Goal: Task Accomplishment & Management: Complete application form

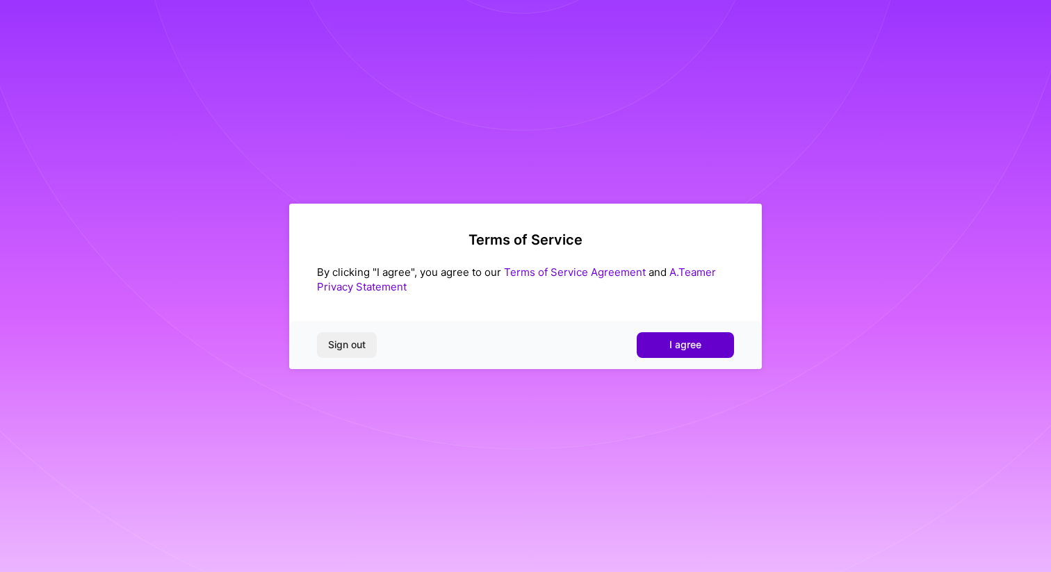
click at [692, 345] on span "I agree" at bounding box center [685, 345] width 32 height 14
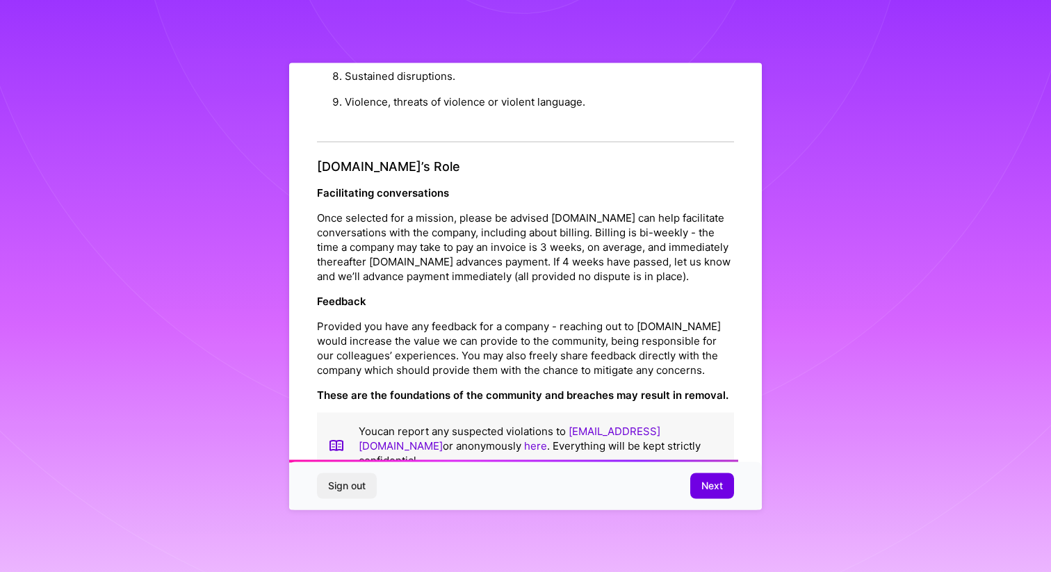
scroll to position [1465, 0]
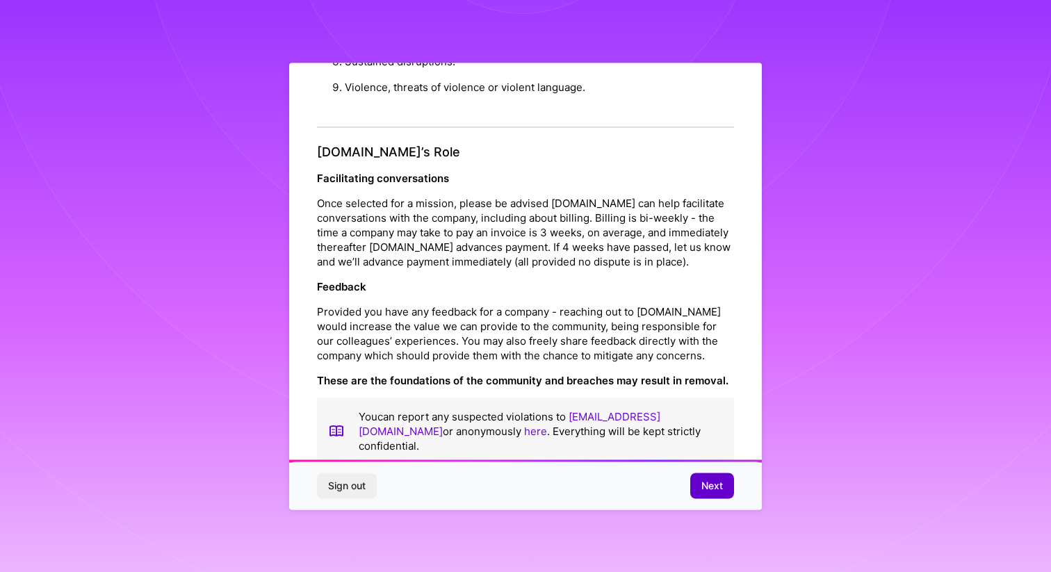
click at [706, 493] on button "Next" at bounding box center [712, 485] width 44 height 25
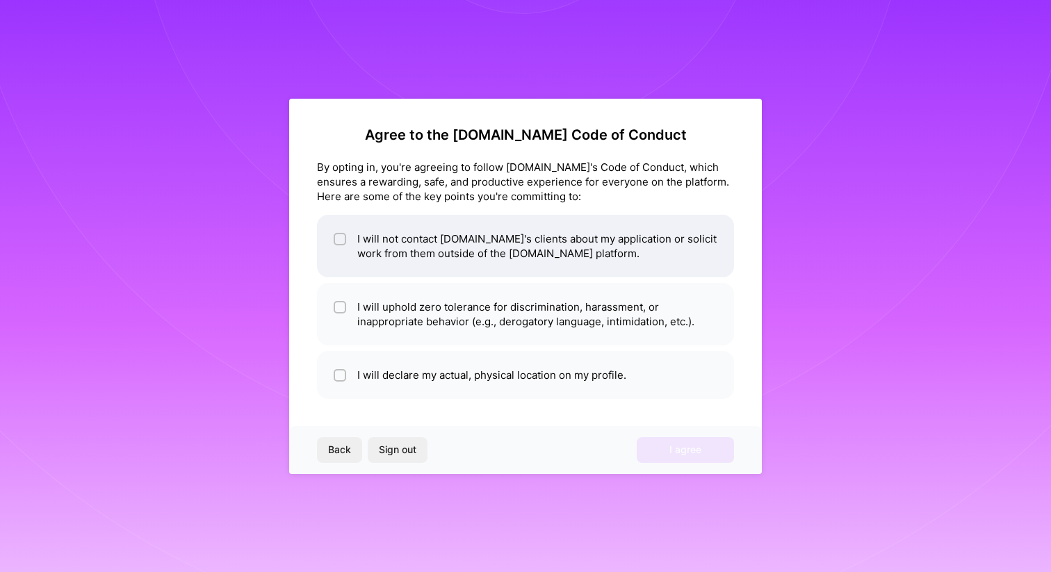
click at [336, 237] on input "checkbox" at bounding box center [341, 240] width 10 height 10
checkbox input "true"
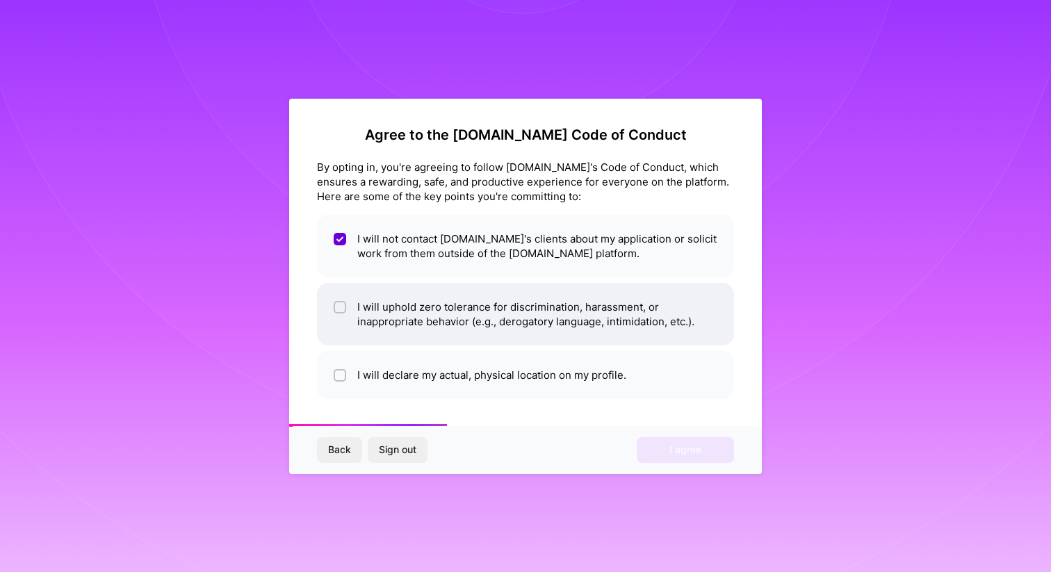
click at [341, 306] on input "checkbox" at bounding box center [341, 308] width 10 height 10
checkbox input "true"
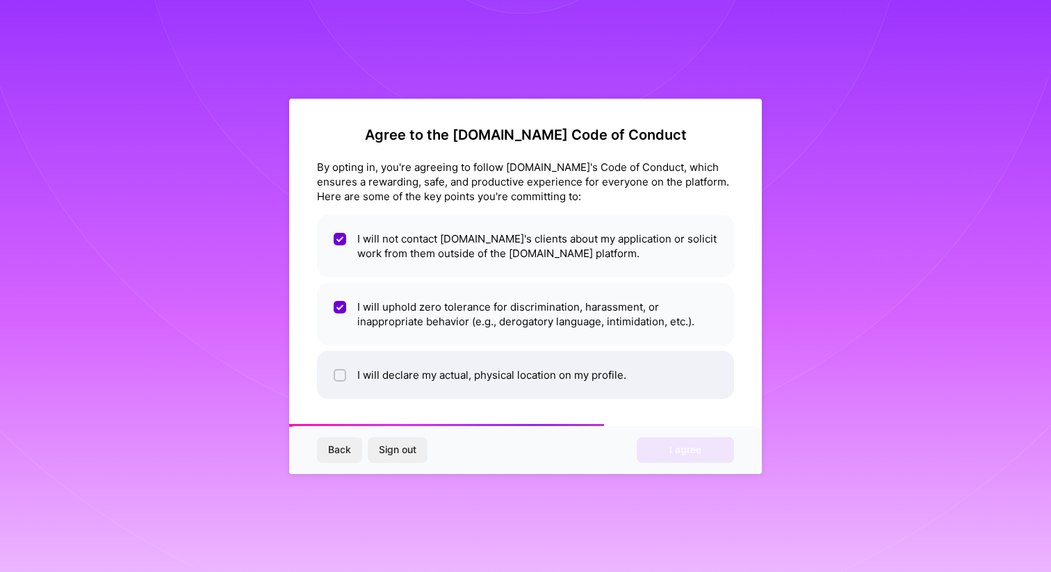
click at [338, 369] on div at bounding box center [340, 375] width 13 height 13
checkbox input "true"
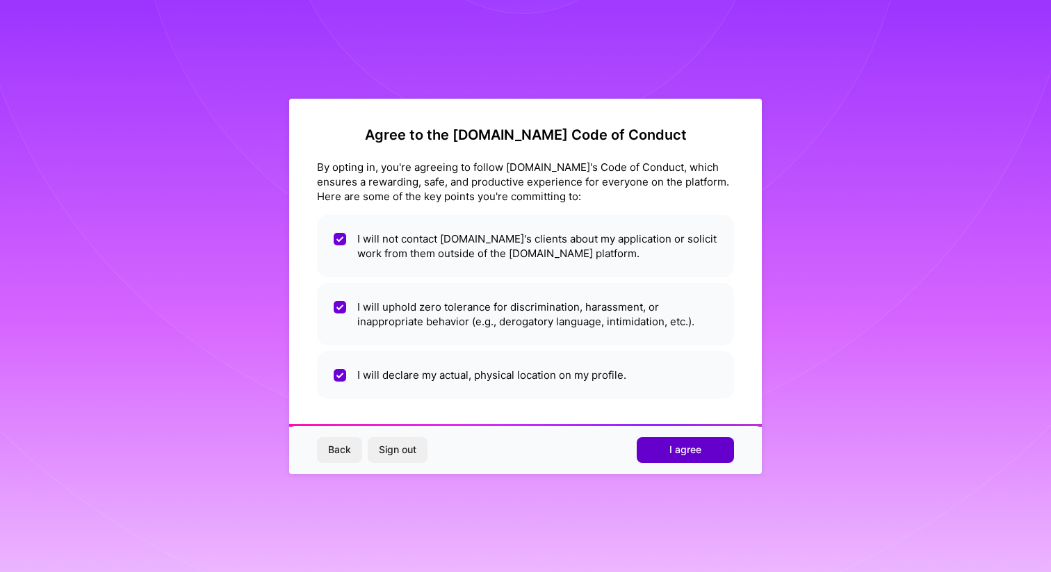
click at [692, 450] on span "I agree" at bounding box center [685, 450] width 32 height 14
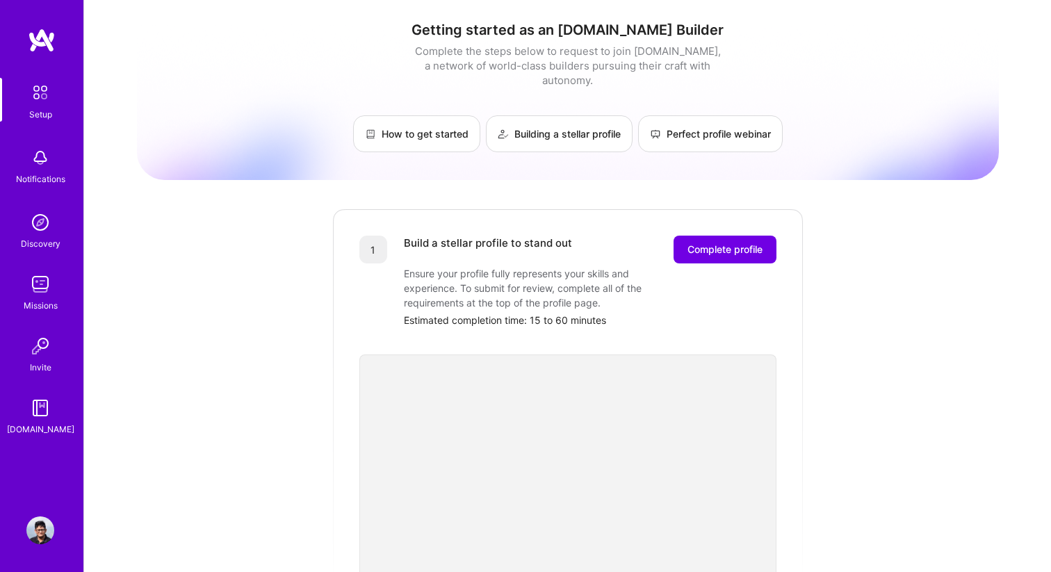
click at [42, 169] on img at bounding box center [40, 158] width 28 height 28
click at [42, 252] on div "Setup Notifications Discovery Missions Invite [DOMAIN_NAME]" at bounding box center [41, 257] width 83 height 359
click at [44, 303] on div "Missions" at bounding box center [41, 305] width 34 height 15
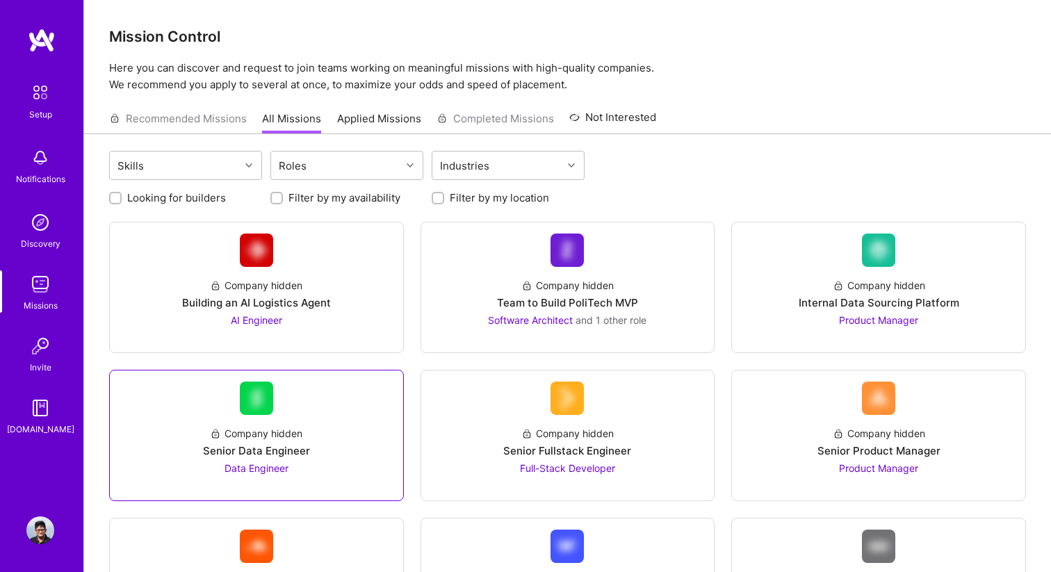
click at [260, 454] on div "Senior Data Engineer" at bounding box center [256, 450] width 107 height 15
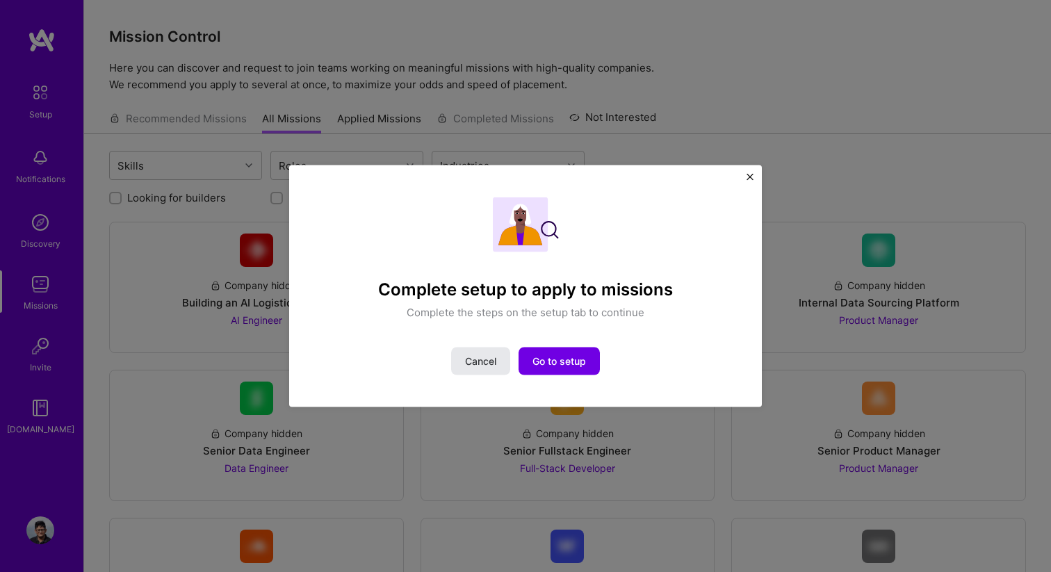
click at [467, 366] on span "Cancel" at bounding box center [480, 361] width 31 height 14
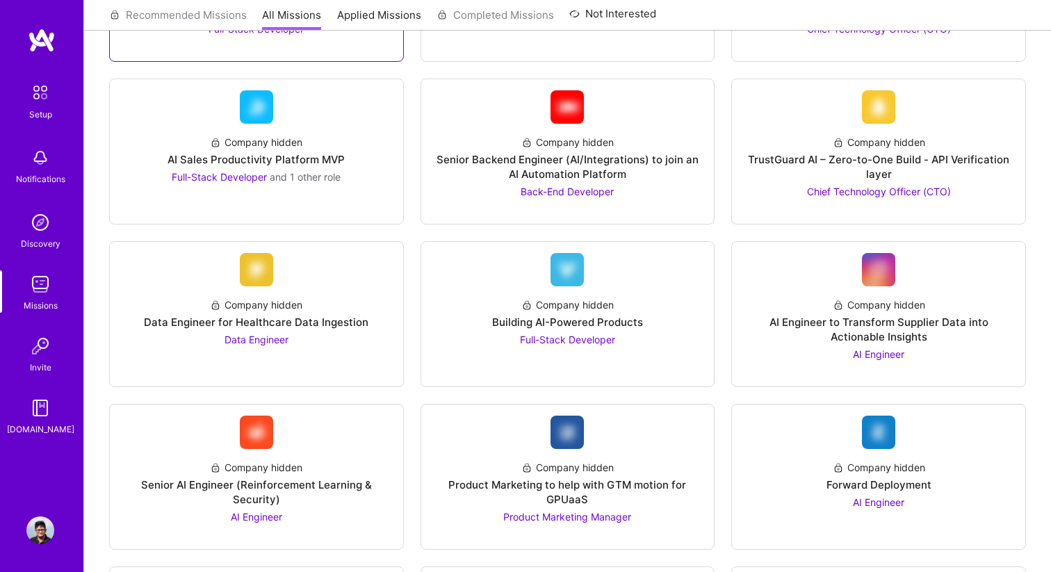
scroll to position [606, 0]
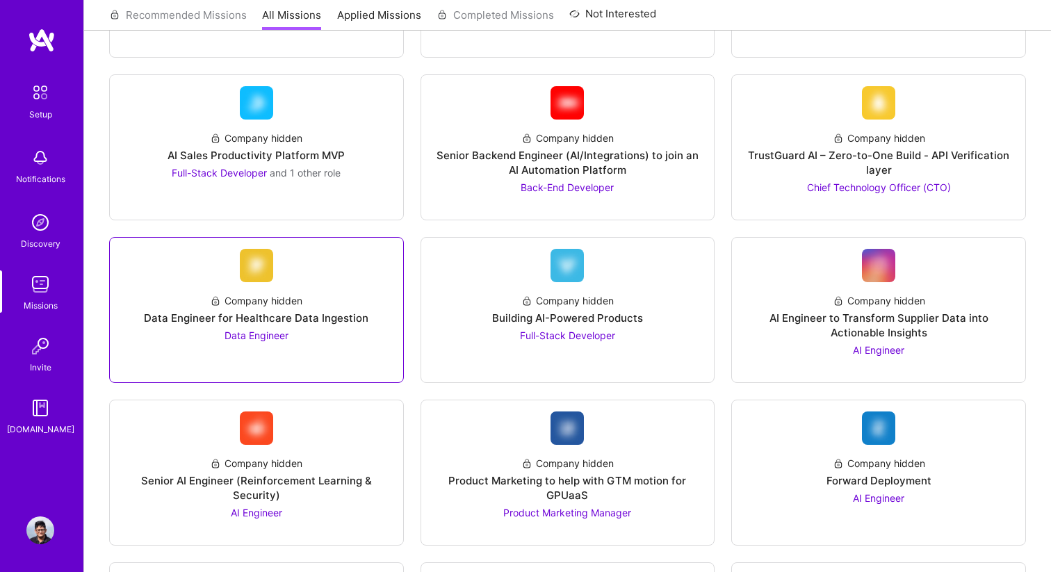
click at [278, 336] on span "Data Engineer" at bounding box center [256, 335] width 64 height 12
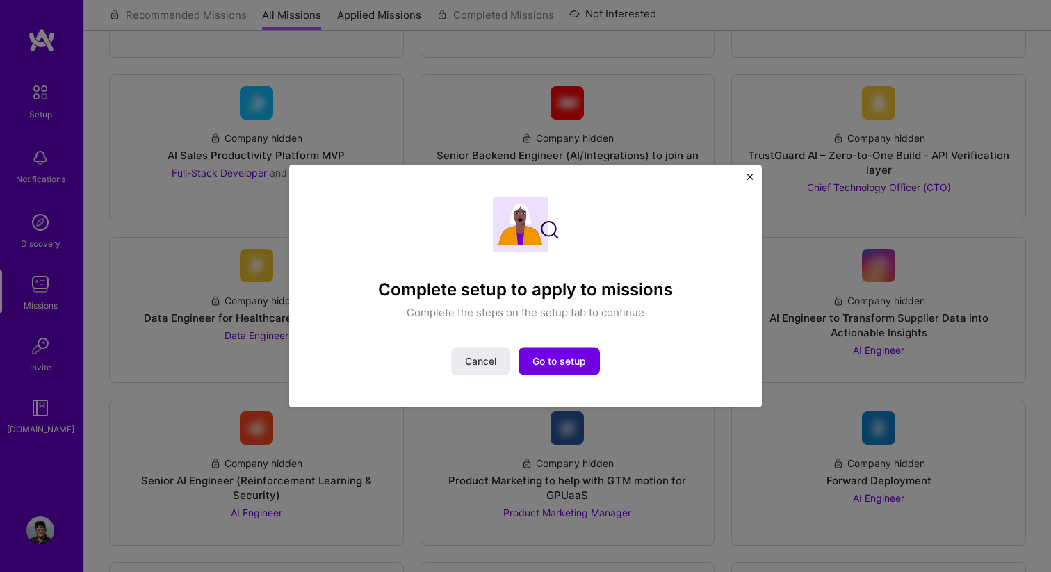
click at [388, 429] on div "Complete setup to apply to missions Complete the steps on the setup tab to cont…" at bounding box center [525, 286] width 1051 height 572
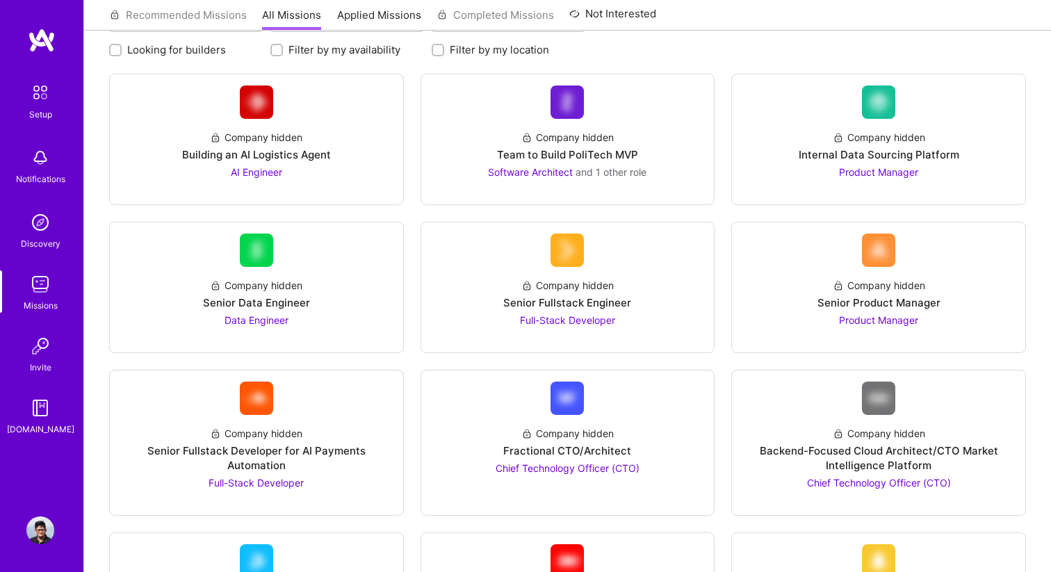
scroll to position [0, 0]
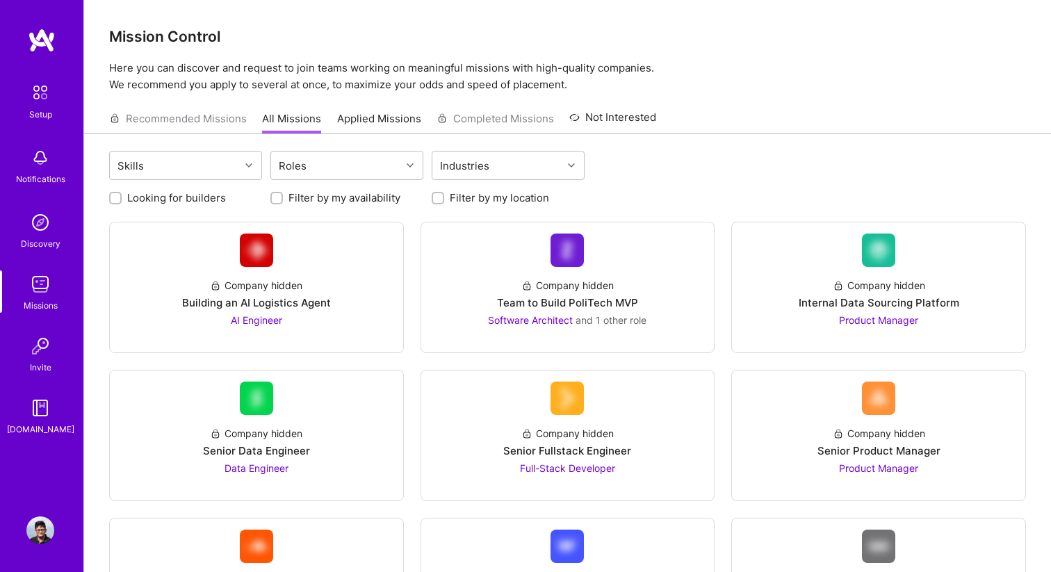
click at [42, 409] on img at bounding box center [40, 408] width 28 height 28
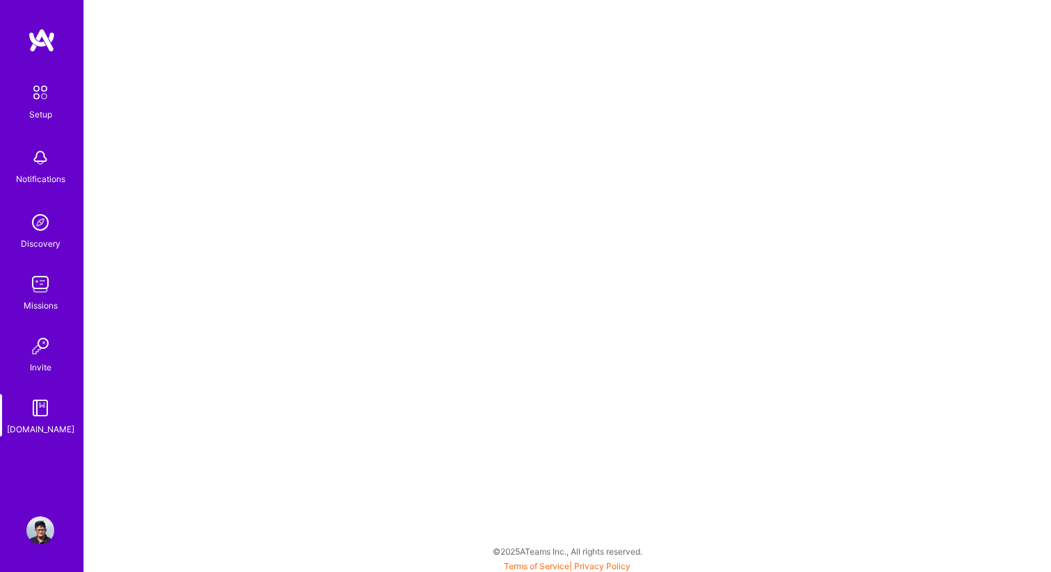
click at [44, 165] on img at bounding box center [40, 158] width 28 height 28
click at [41, 86] on img at bounding box center [40, 92] width 29 height 29
